Goal: Task Accomplishment & Management: Manage account settings

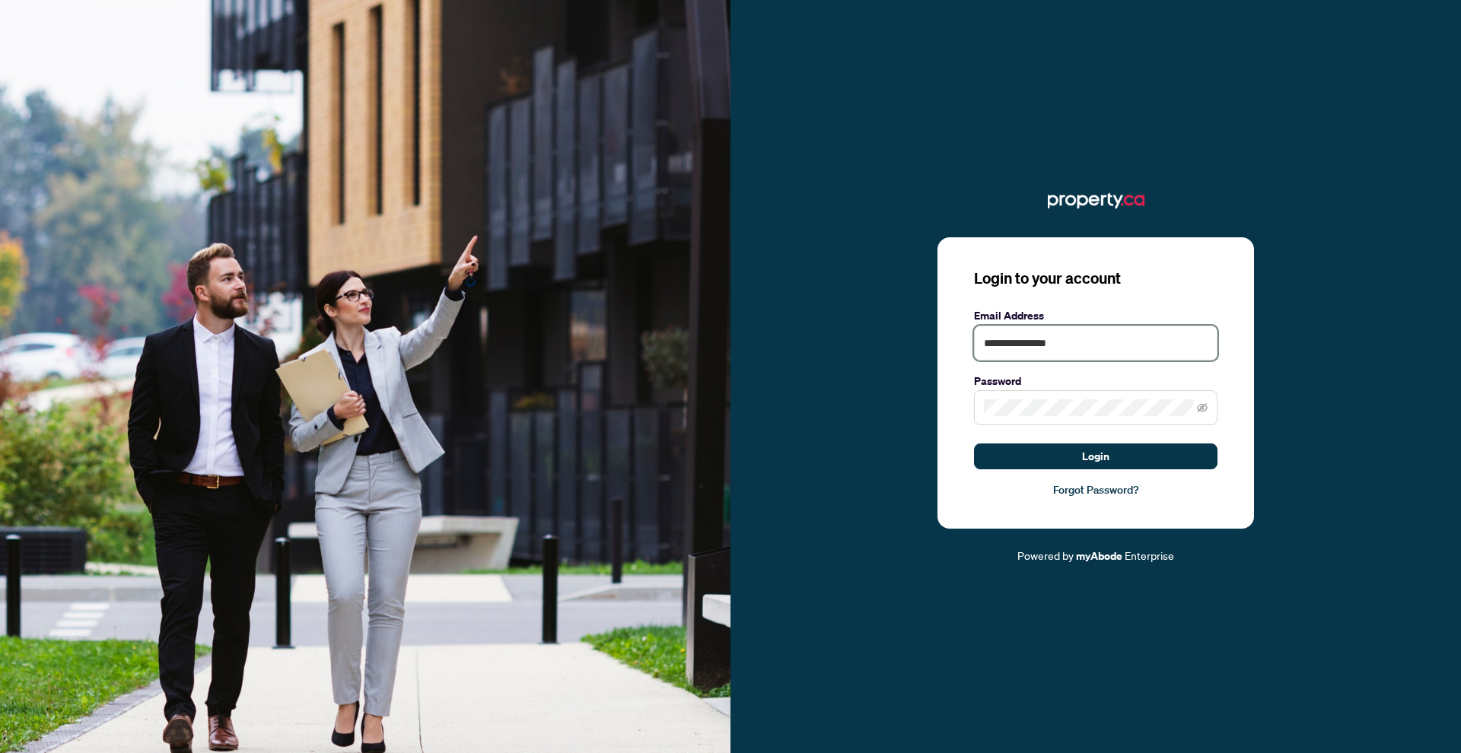
type input "**********"
click at [1095, 456] on button "Login" at bounding box center [1095, 457] width 243 height 26
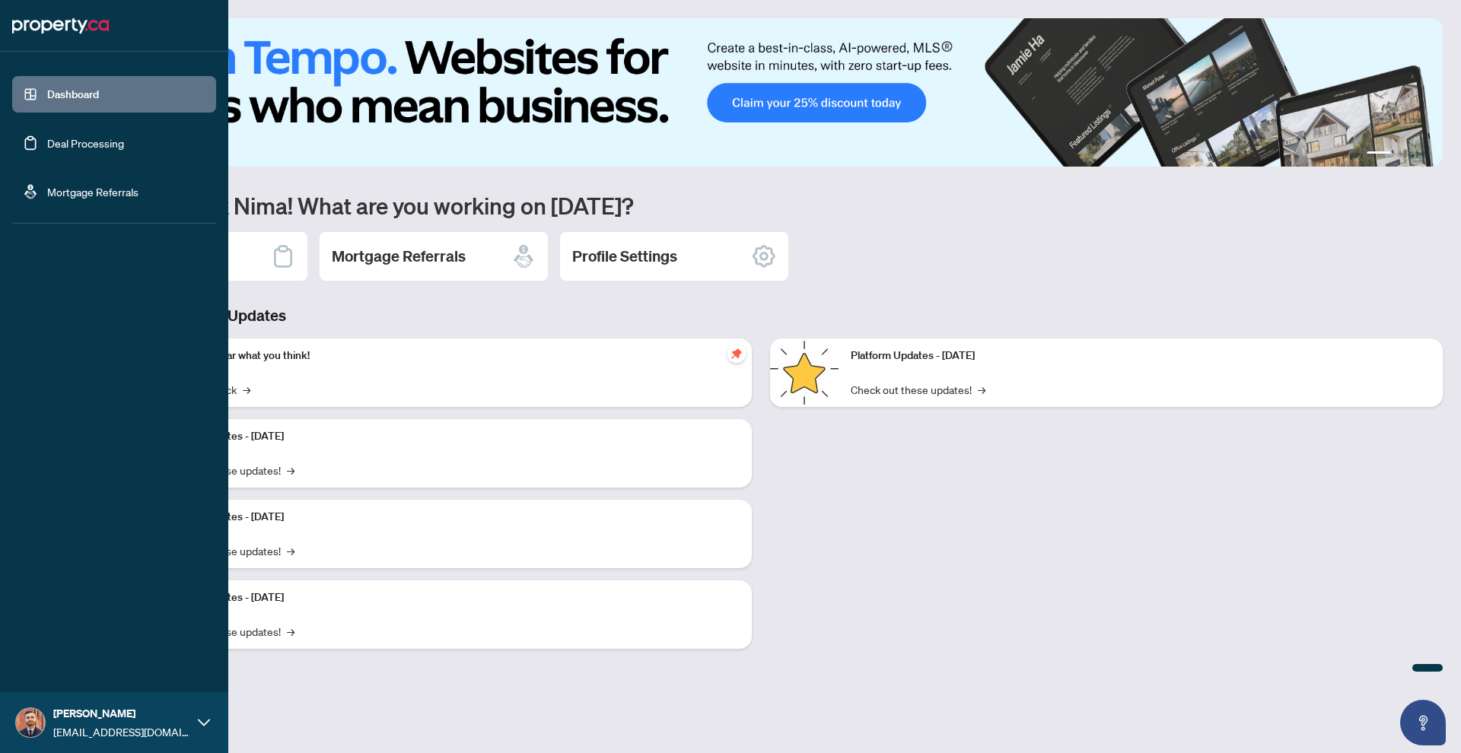
click at [142, 728] on span "[EMAIL_ADDRESS][DOMAIN_NAME]" at bounding box center [121, 731] width 137 height 17
click at [95, 671] on span "Profile Settings" at bounding box center [80, 664] width 72 height 24
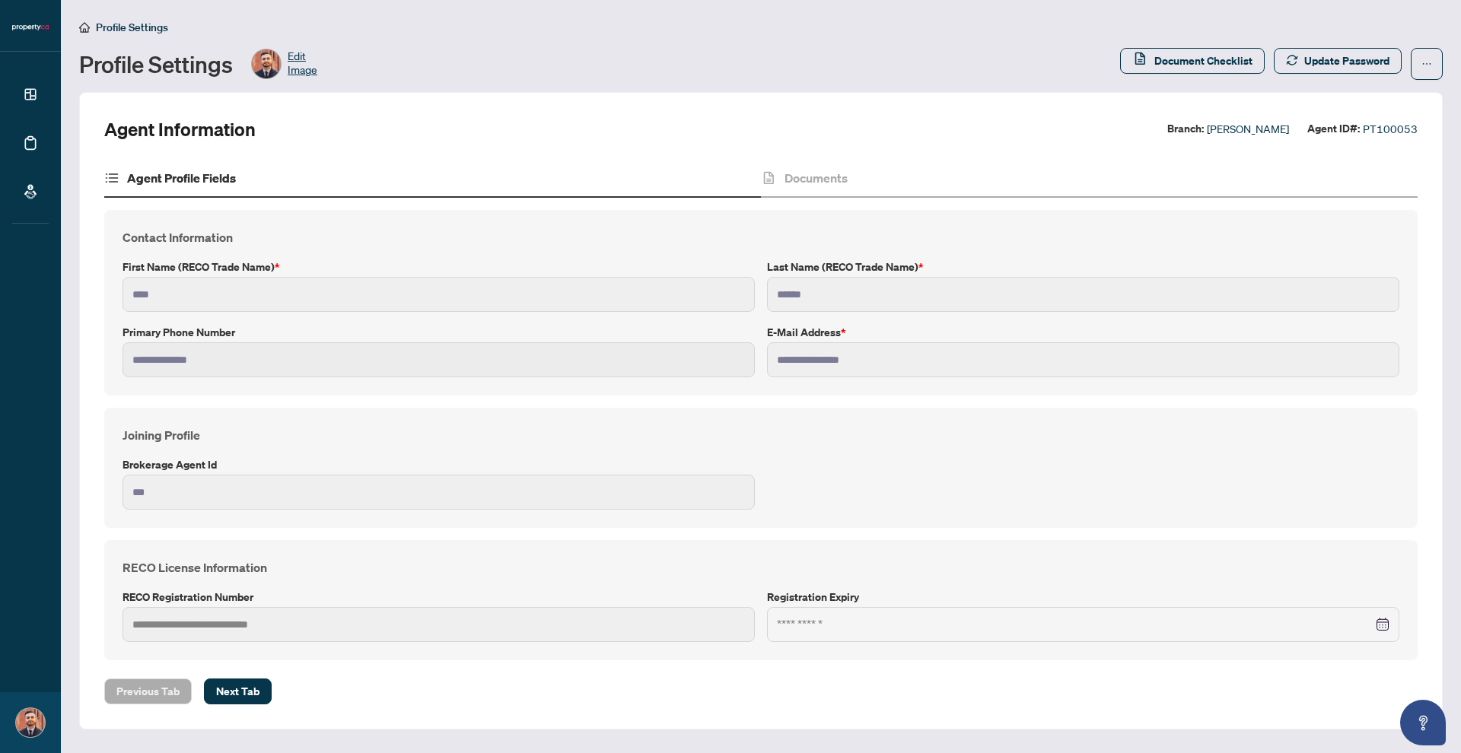
click at [342, 639] on div "RECO License Information RECO Registration Number Registration Expiry" at bounding box center [760, 600] width 1313 height 120
click at [834, 200] on div "**********" at bounding box center [760, 410] width 1313 height 501
click at [833, 180] on h4 "Documents" at bounding box center [815, 178] width 63 height 18
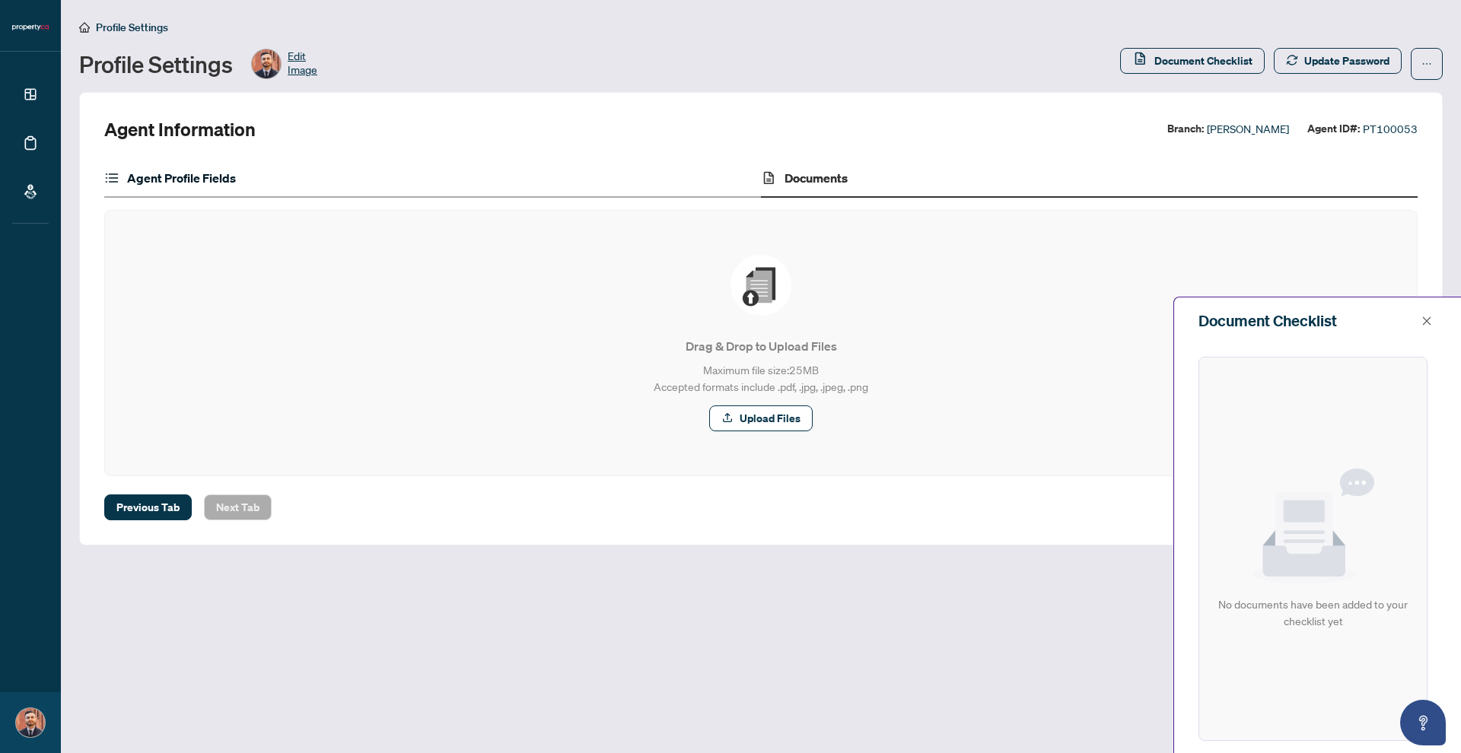
click at [226, 179] on h4 "Agent Profile Fields" at bounding box center [181, 178] width 109 height 18
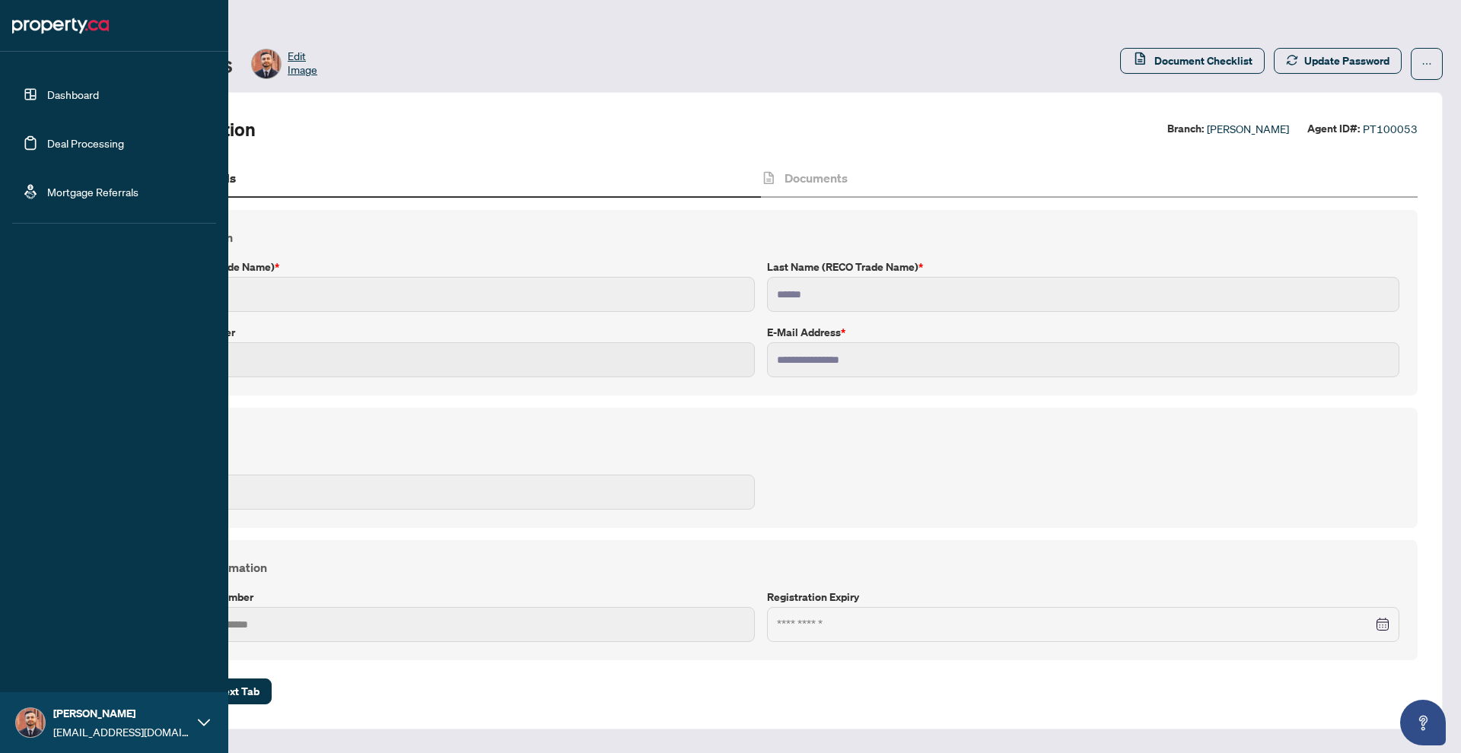
click at [97, 93] on link "Dashboard" at bounding box center [73, 94] width 52 height 14
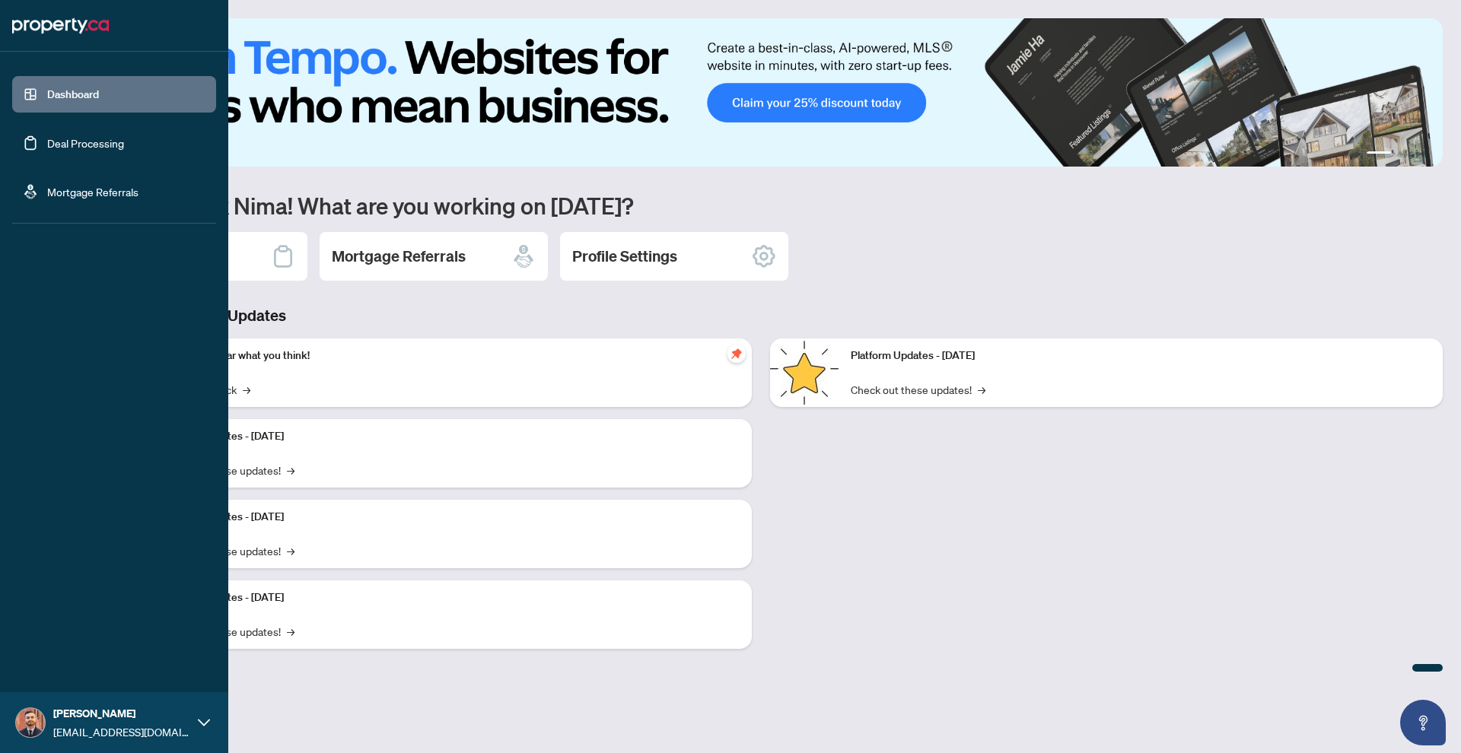
scroll to position [1, 0]
click at [112, 143] on link "Deal Processing" at bounding box center [85, 143] width 77 height 14
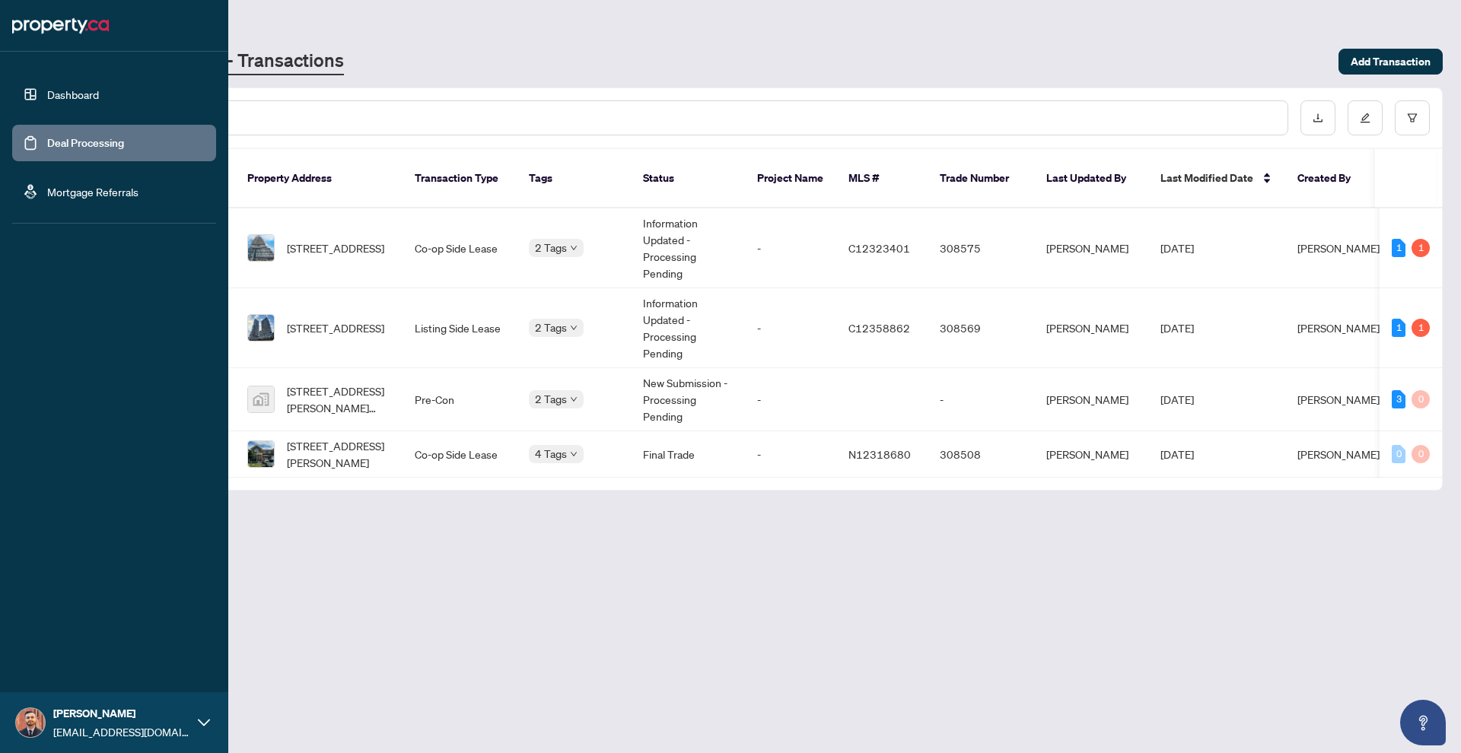
click at [202, 717] on icon at bounding box center [204, 723] width 12 height 12
click at [66, 634] on span "Logout" at bounding box center [61, 632] width 34 height 24
